Goal: Information Seeking & Learning: Learn about a topic

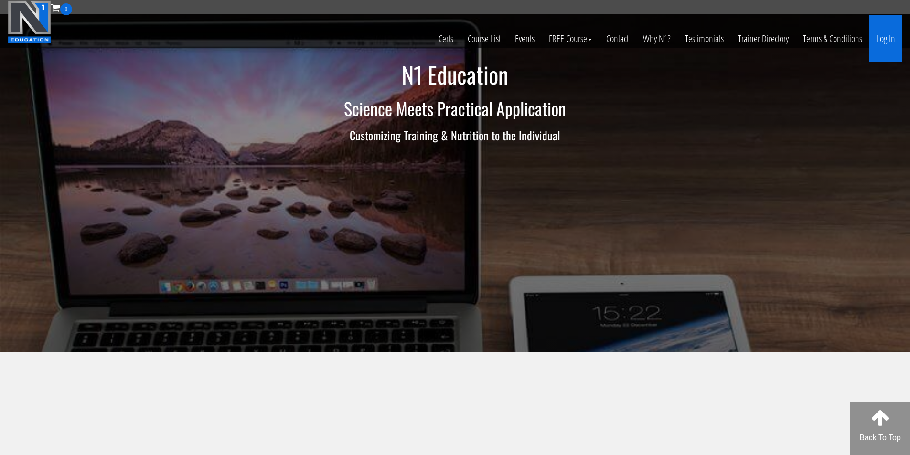
click at [895, 42] on link "Log In" at bounding box center [885, 38] width 33 height 47
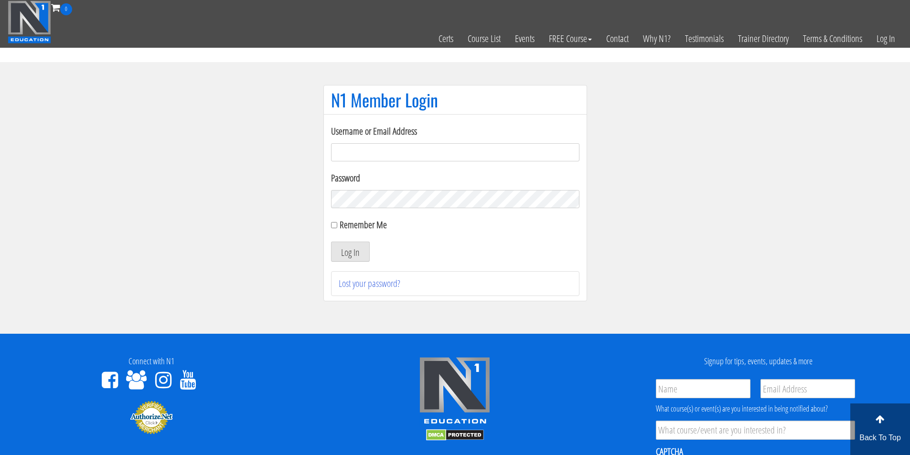
click at [371, 150] on input "Username or Email Address" at bounding box center [455, 152] width 248 height 18
type input "fmancin"
click at [357, 252] on button "Log In" at bounding box center [350, 252] width 39 height 20
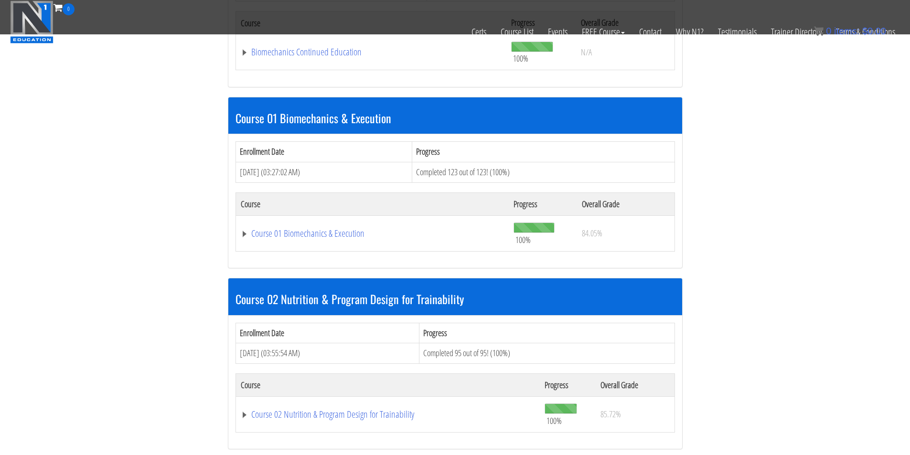
scroll to position [239, 0]
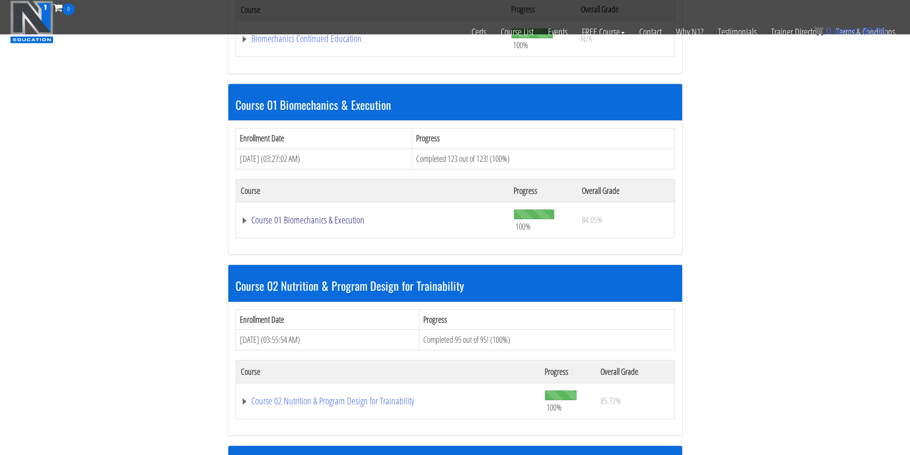
click at [339, 220] on link "Course 01 Biomechanics & Execution" at bounding box center [373, 220] width 264 height 10
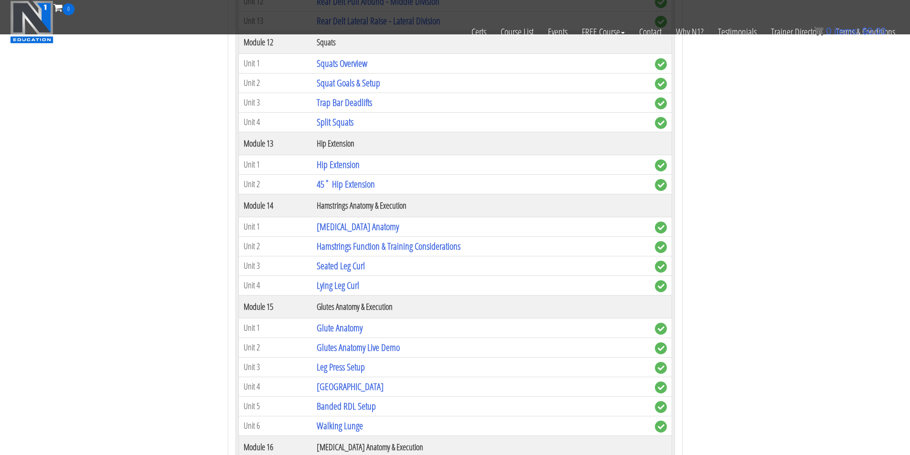
scroll to position [2468, 0]
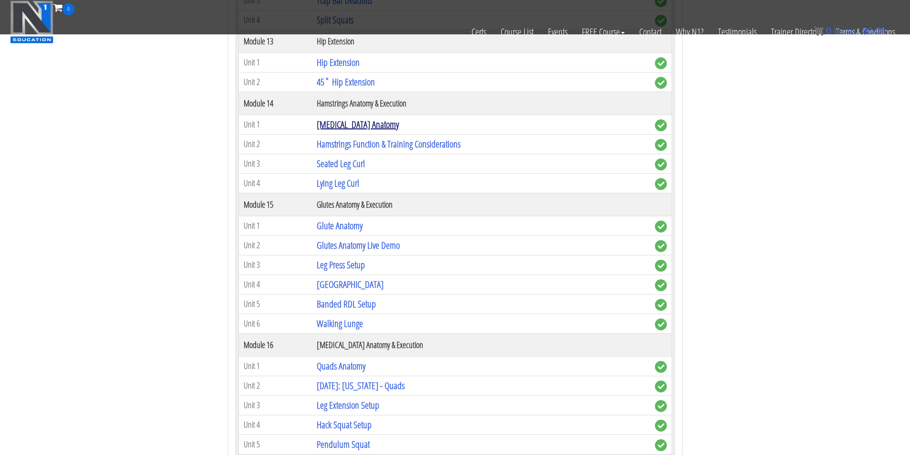
click at [349, 121] on link "[MEDICAL_DATA] Anatomy" at bounding box center [358, 124] width 82 height 13
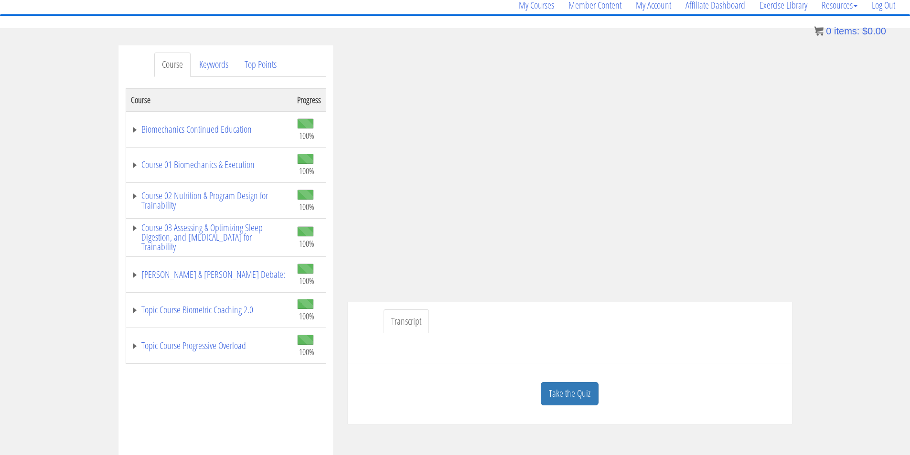
scroll to position [159, 0]
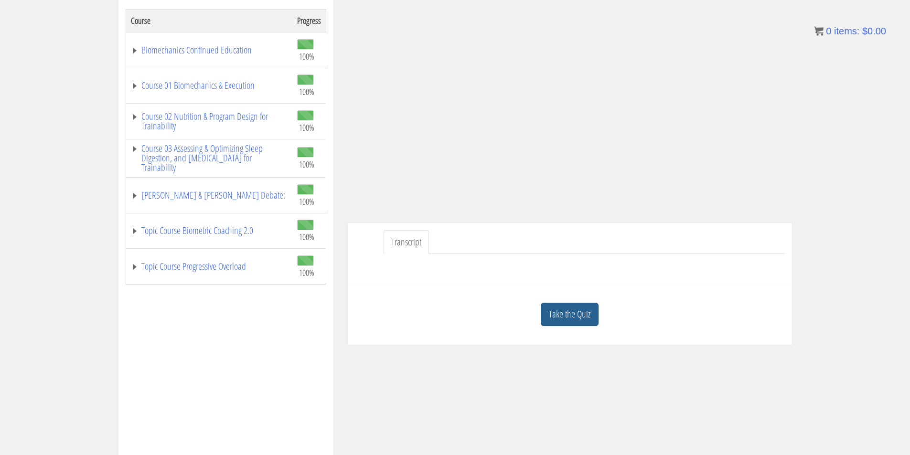
click at [571, 310] on link "Take the Quiz" at bounding box center [570, 314] width 58 height 23
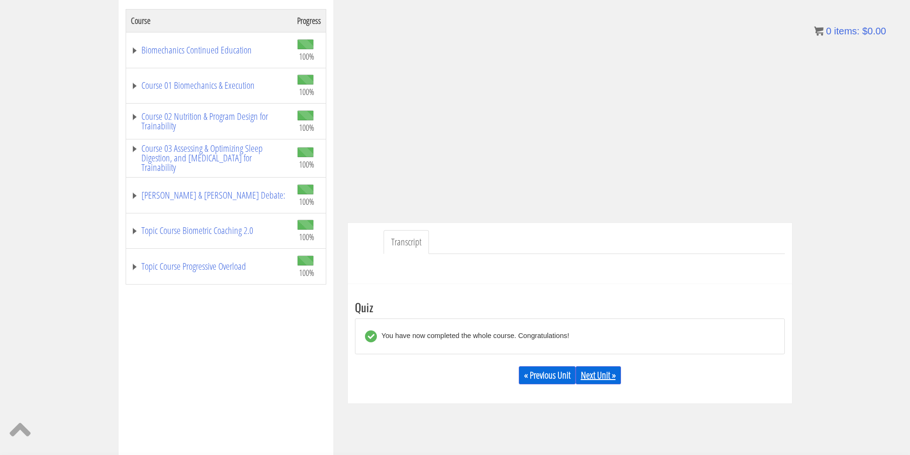
click at [591, 371] on link "Next Unit »" at bounding box center [598, 375] width 45 height 18
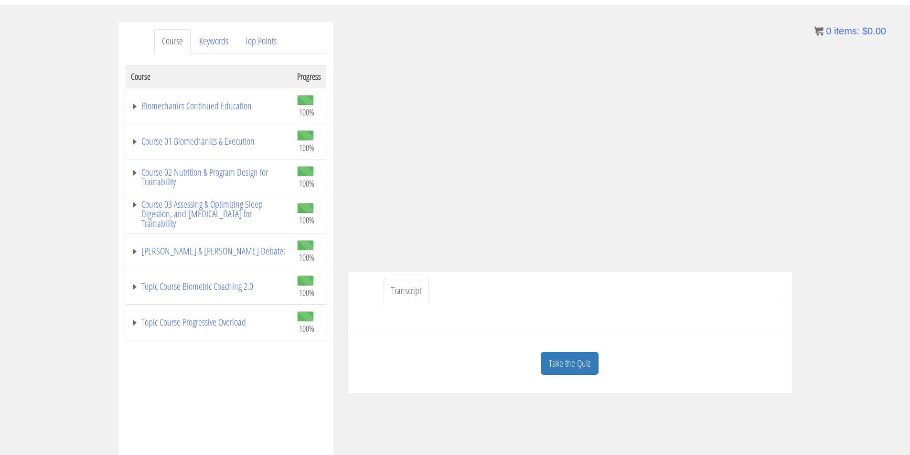
scroll to position [159, 0]
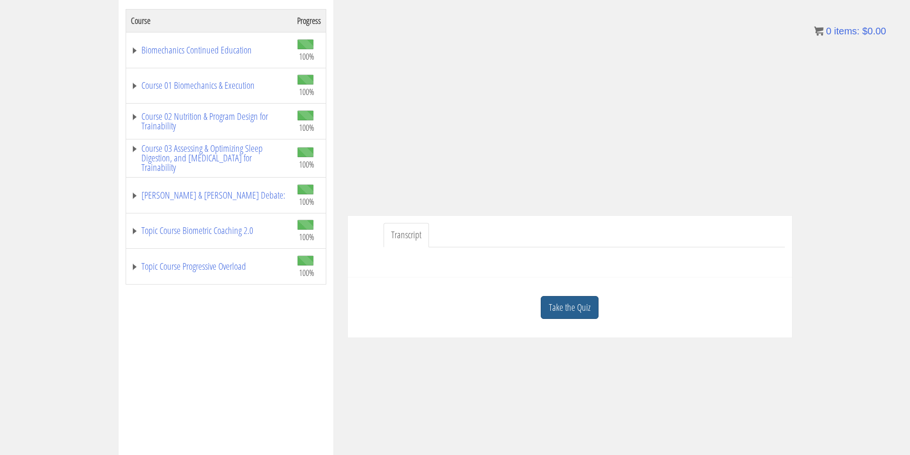
click at [587, 306] on link "Take the Quiz" at bounding box center [570, 307] width 58 height 23
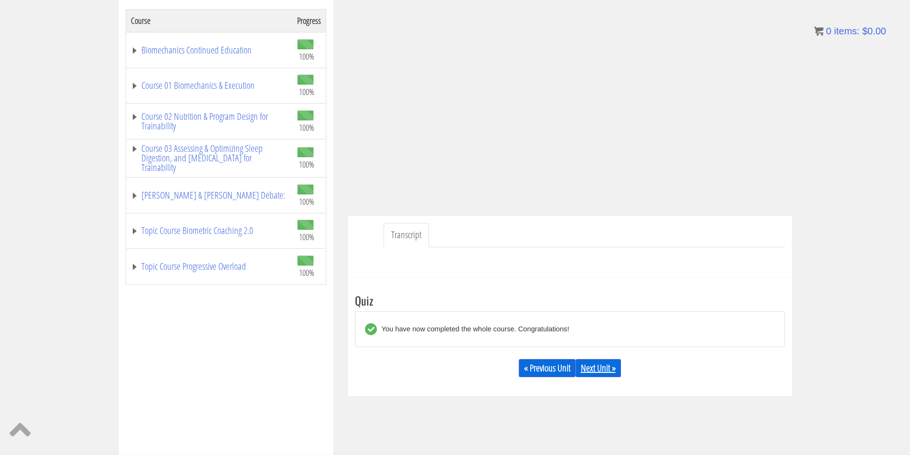
click at [600, 370] on link "Next Unit »" at bounding box center [598, 368] width 45 height 18
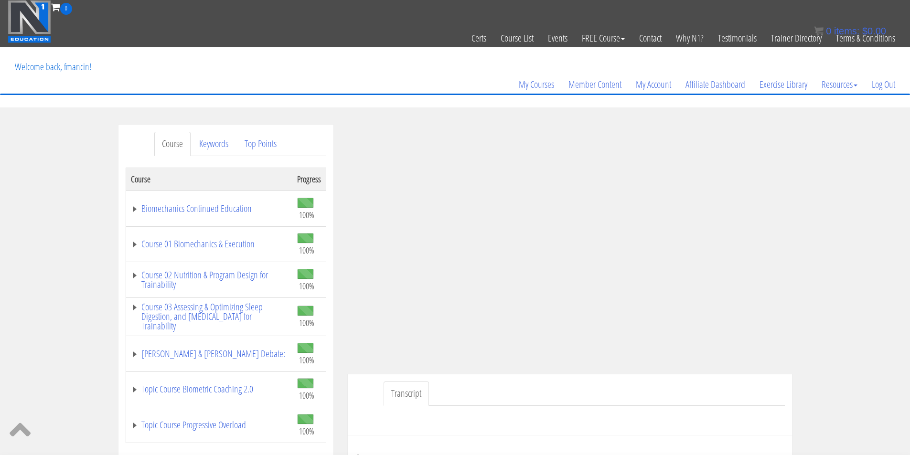
scroll to position [0, 0]
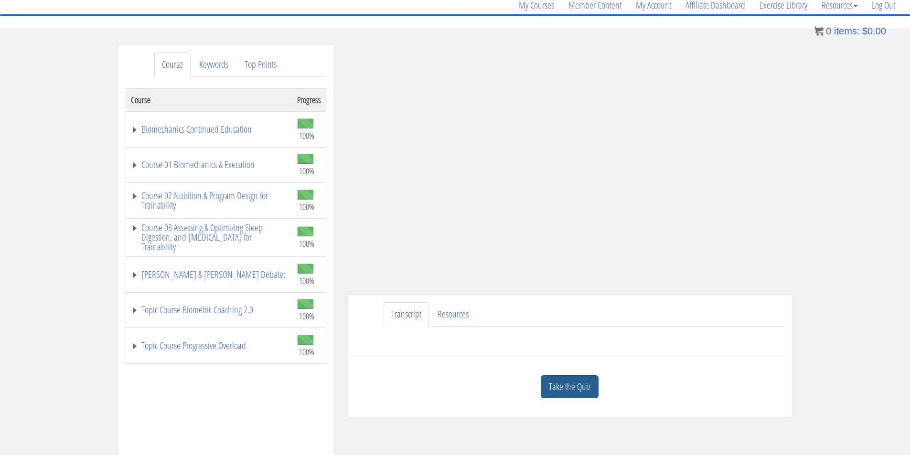
click at [563, 385] on link "Take the Quiz" at bounding box center [570, 386] width 58 height 23
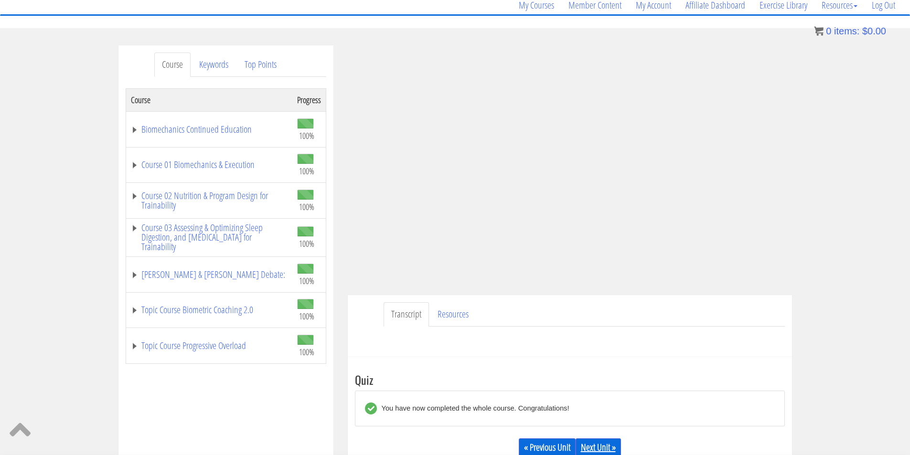
click at [584, 446] on link "Next Unit »" at bounding box center [598, 448] width 45 height 18
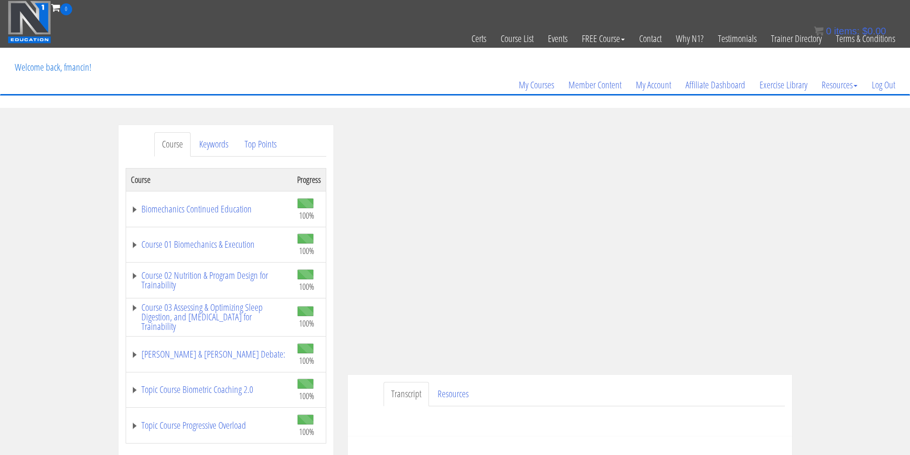
scroll to position [80, 0]
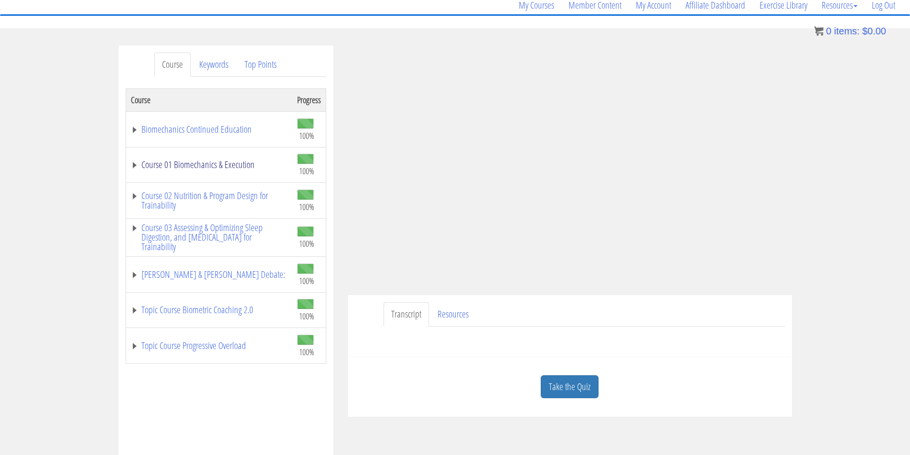
click at [210, 165] on link "Course 01 Biomechanics & Execution" at bounding box center [209, 165] width 157 height 10
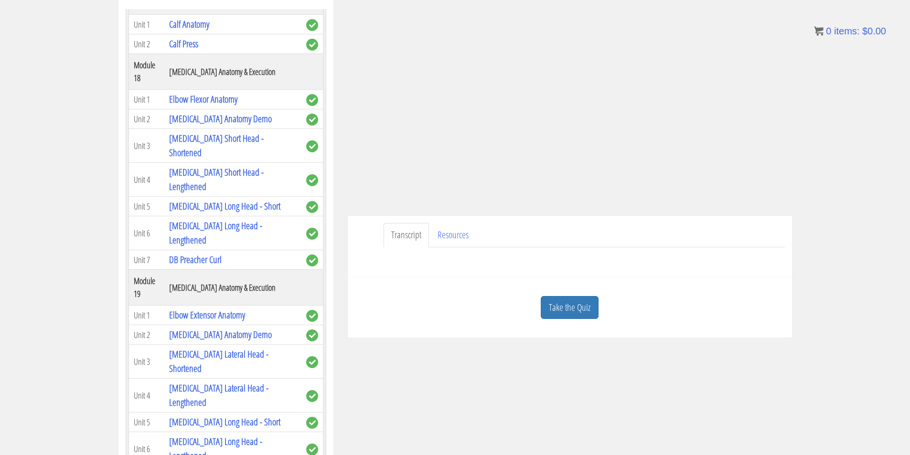
scroll to position [3015, 0]
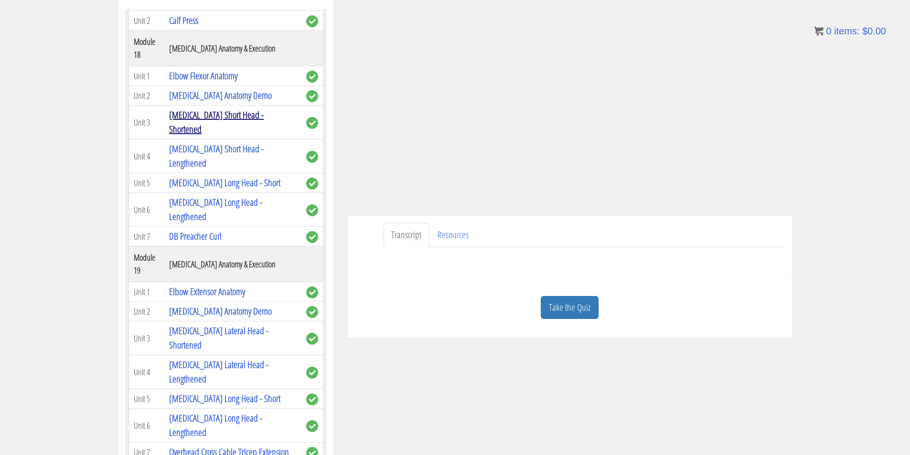
click at [250, 136] on link "Biceps Short Head - Shortened" at bounding box center [216, 121] width 95 height 27
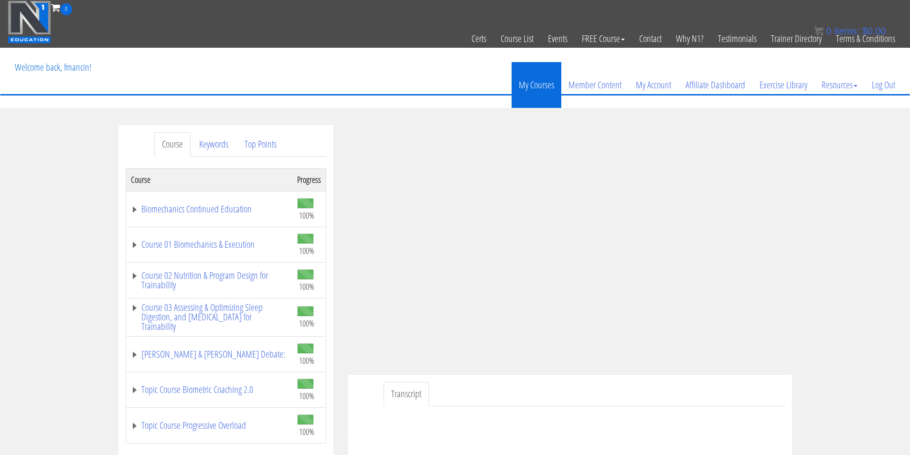
click at [545, 86] on link "My Courses" at bounding box center [537, 85] width 50 height 46
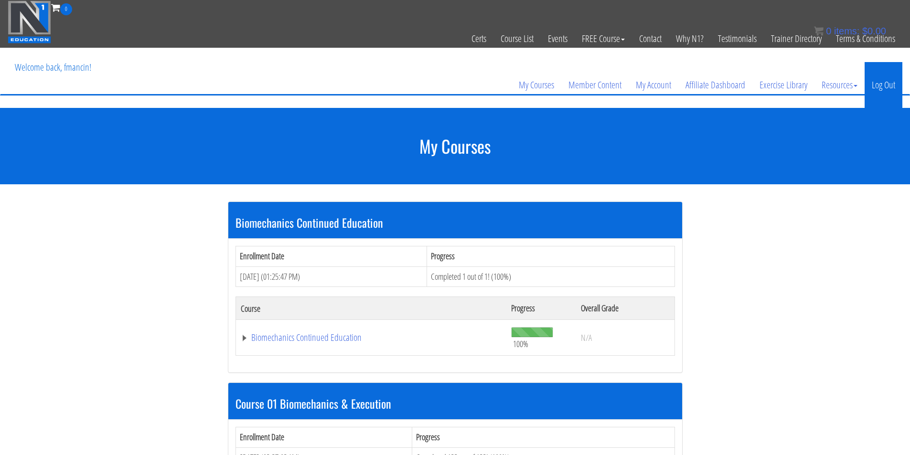
click at [883, 83] on link "Log Out" at bounding box center [884, 85] width 38 height 46
